Goal: Complete application form

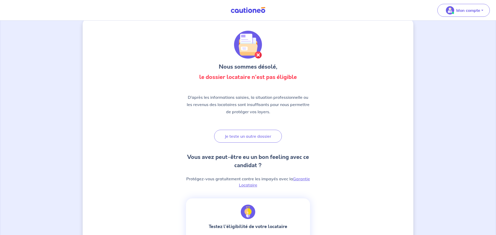
scroll to position [7, 0]
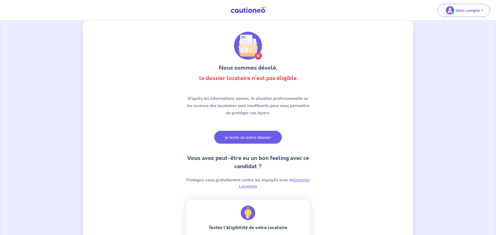
click at [256, 137] on button "Je teste un autre dossier" at bounding box center [248, 137] width 68 height 13
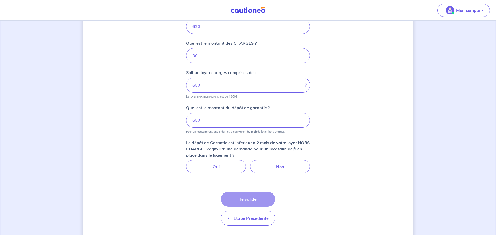
scroll to position [222, 0]
click at [281, 165] on label "Non" at bounding box center [280, 167] width 60 height 13
click at [250, 164] on input "Non" at bounding box center [247, 162] width 3 height 3
radio input "true"
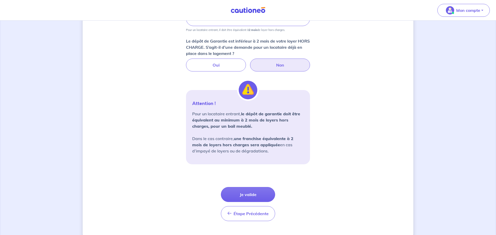
scroll to position [335, 0]
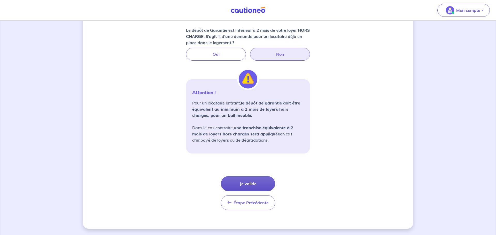
click at [251, 181] on button "Je valide" at bounding box center [248, 183] width 54 height 15
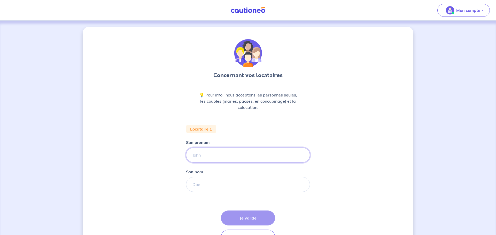
click at [258, 152] on input "Son prénom" at bounding box center [248, 155] width 124 height 15
type input "Mario"
click at [235, 183] on input "Son nom" at bounding box center [248, 184] width 124 height 15
type input "CHAMPIGNY"
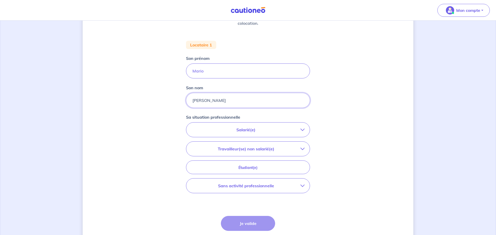
scroll to position [98, 0]
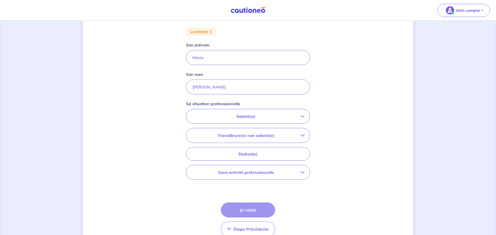
click at [273, 117] on p "Salarié(e)" at bounding box center [245, 116] width 109 height 6
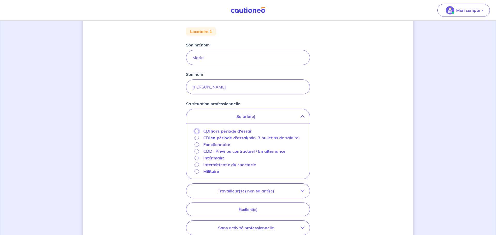
click at [197, 130] on input "CDI hors période d'essai" at bounding box center [196, 131] width 4 height 4
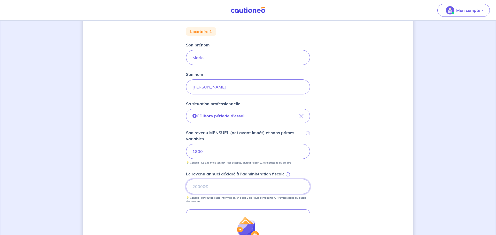
click at [272, 183] on input "Le revenu annuel déclaré à l'administration fiscale i" at bounding box center [248, 186] width 124 height 15
type input "21600"
click at [378, 164] on div "Concernant vos locataires 💡 Pour info : nous acceptons les personnes seules, le…" at bounding box center [248, 130] width 330 height 403
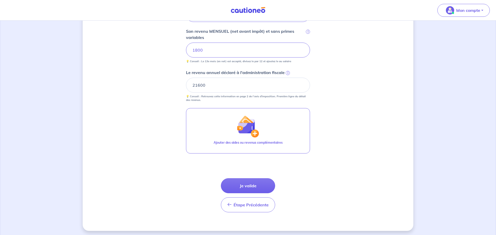
scroll to position [201, 0]
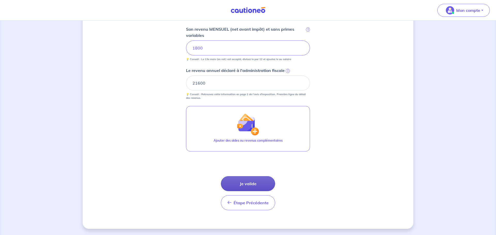
click at [257, 178] on button "Je valide" at bounding box center [248, 183] width 54 height 15
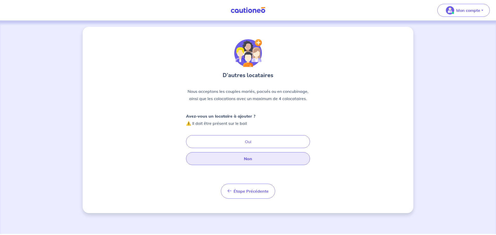
click at [259, 161] on button "Non" at bounding box center [248, 158] width 124 height 13
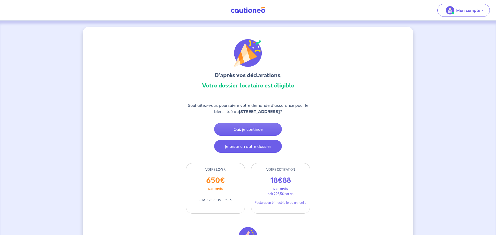
click at [259, 147] on button "Je teste un autre dossier" at bounding box center [248, 146] width 68 height 13
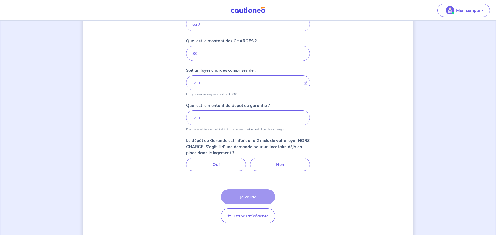
scroll to position [225, 0]
click at [283, 163] on label "Non" at bounding box center [280, 164] width 60 height 13
click at [250, 161] on input "Non" at bounding box center [247, 159] width 3 height 3
radio input "true"
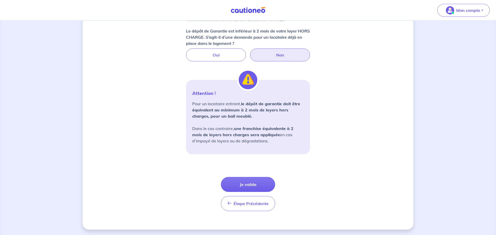
scroll to position [335, 0]
click at [257, 184] on button "Je valide" at bounding box center [248, 183] width 54 height 15
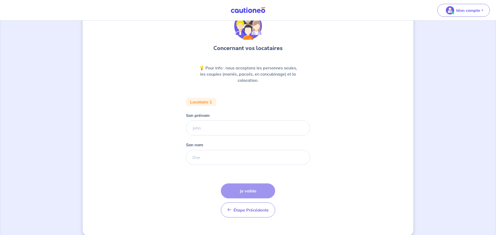
scroll to position [34, 0]
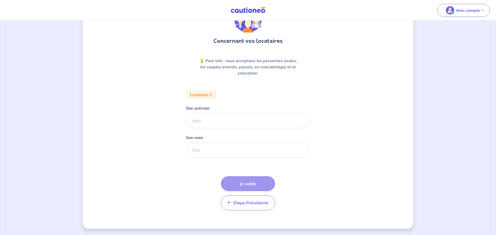
click at [249, 181] on div "Étape Précédente Précédent Je valide Je valide" at bounding box center [248, 193] width 54 height 34
click at [227, 116] on input "Son prénom" at bounding box center [248, 120] width 124 height 15
type input "RENOVIMO"
click at [226, 152] on input "Son nom" at bounding box center [248, 150] width 124 height 15
type input "GONTIER"
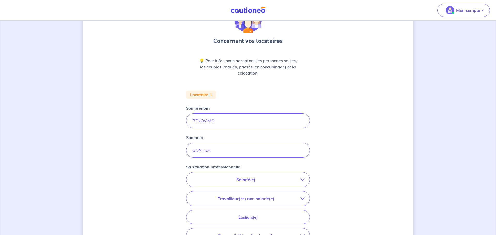
click at [260, 180] on p "Salarié(e)" at bounding box center [245, 180] width 109 height 6
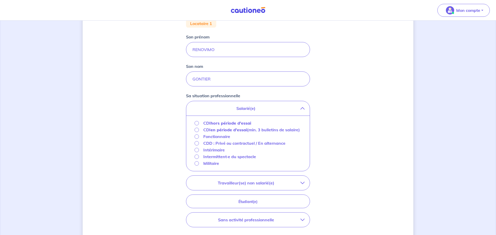
scroll to position [106, 0]
click at [195, 122] on input "CDI hors période d'essai" at bounding box center [196, 123] width 4 height 4
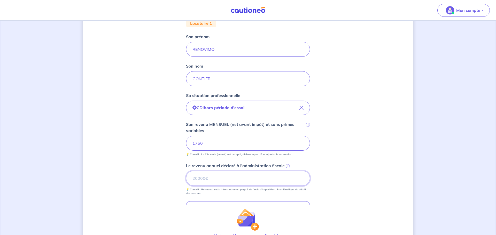
click at [231, 181] on input "Le revenu annuel déclaré à l'administration fiscale i" at bounding box center [248, 178] width 124 height 15
type input "21000"
click at [330, 156] on div "Concernant vos locataires 💡 Pour info : nous acceptons les personnes seules, le…" at bounding box center [248, 122] width 330 height 403
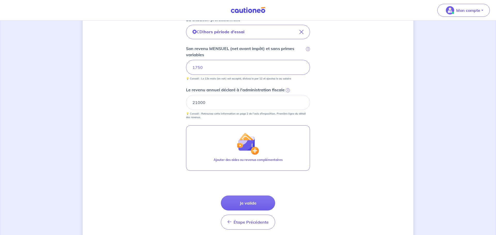
scroll to position [201, 0]
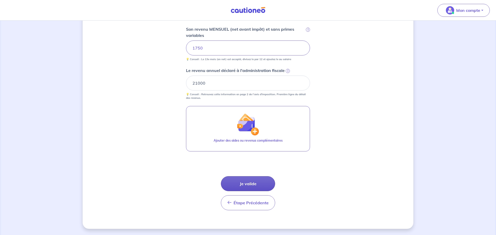
click at [259, 180] on button "Je valide" at bounding box center [248, 183] width 54 height 15
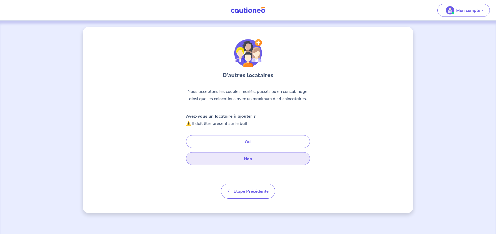
click at [257, 157] on button "Non" at bounding box center [248, 158] width 124 height 13
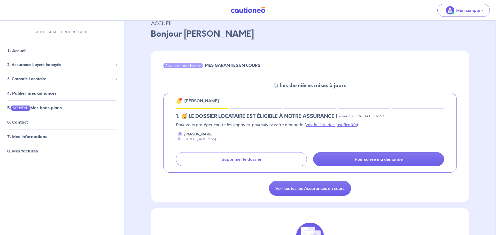
scroll to position [25, 0]
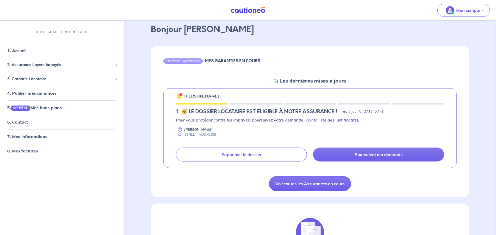
click at [349, 120] on link "voir la liste des justificatifs" at bounding box center [330, 119] width 51 height 5
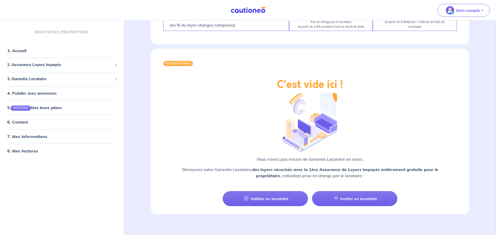
scroll to position [520, 0]
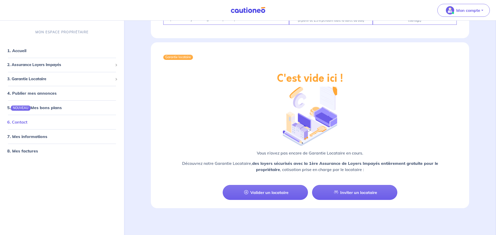
click at [19, 121] on link "6. Contact" at bounding box center [17, 122] width 20 height 5
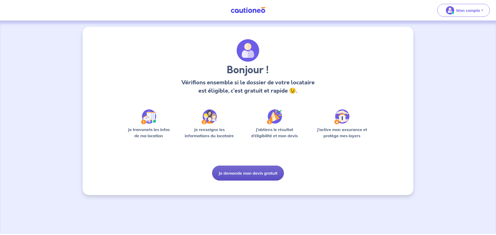
click at [260, 176] on button "Je demande mon devis gratuit" at bounding box center [248, 173] width 72 height 15
